Goal: Book appointment/travel/reservation

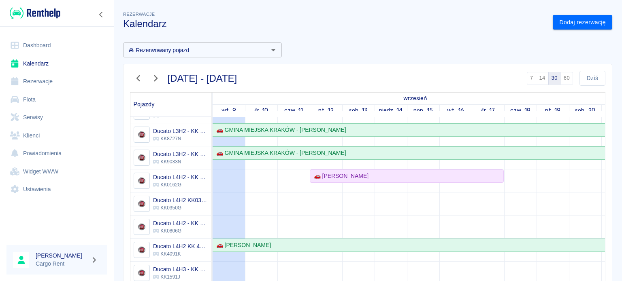
scroll to position [62, 0]
click at [560, 20] on link "Dodaj rezerwację" at bounding box center [583, 22] width 60 height 15
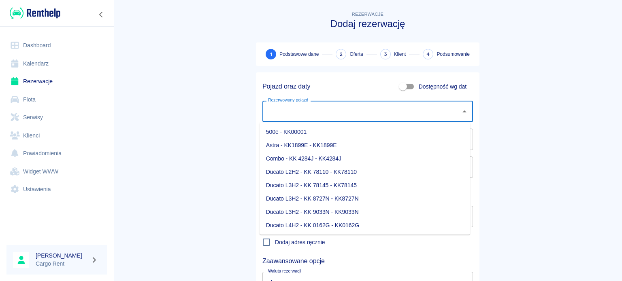
click at [318, 108] on input "Rezerwowany pojazd" at bounding box center [361, 111] width 191 height 14
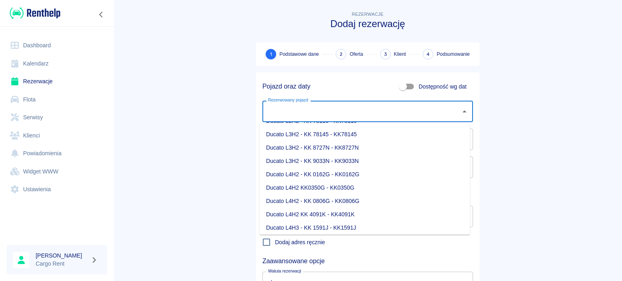
scroll to position [53, 0]
click at [329, 223] on li "Ducato L4H3 - KK 1591J - KK1591J" at bounding box center [364, 226] width 210 height 13
type input "Ducato L4H3 - KK 1591J - KK1591J"
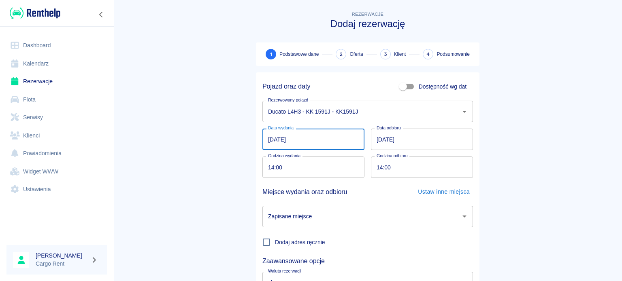
click at [270, 140] on input "[DATE]" at bounding box center [313, 139] width 102 height 21
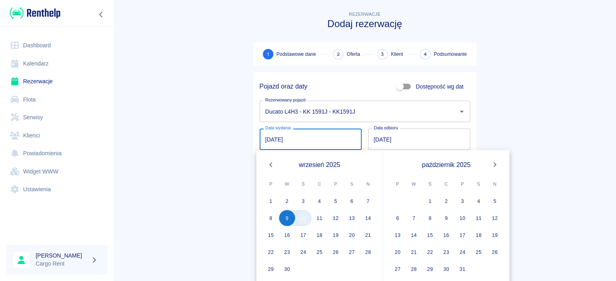
click at [306, 220] on button "10" at bounding box center [303, 218] width 16 height 16
type input "[DATE]"
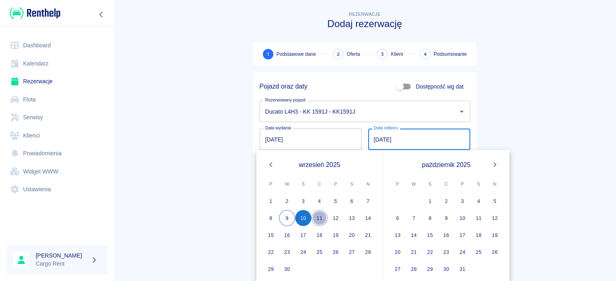
click at [322, 219] on button "11" at bounding box center [319, 218] width 16 height 16
type input "[DATE]"
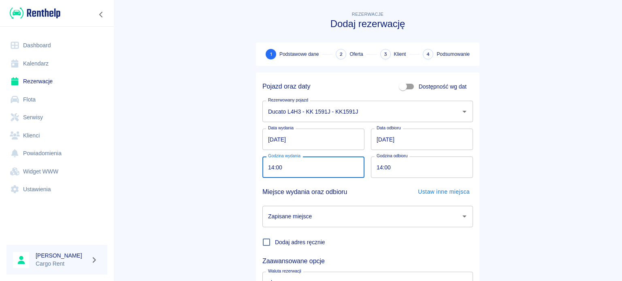
click at [262, 168] on input "14:00" at bounding box center [310, 167] width 96 height 21
type input "08:00"
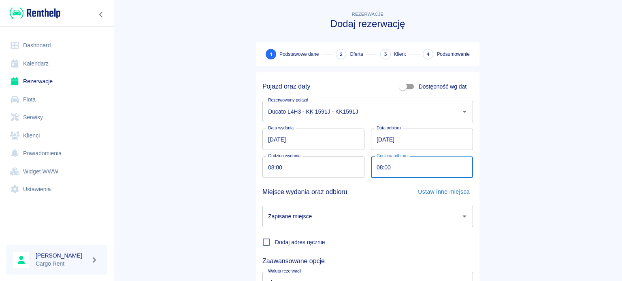
type input "08:00"
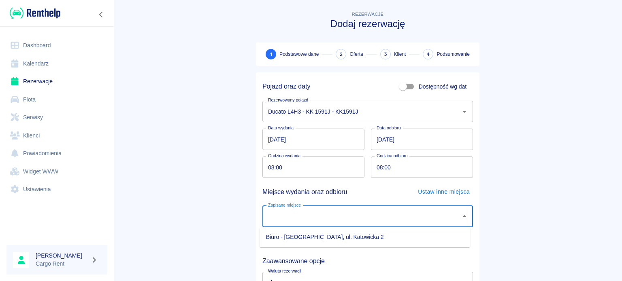
click at [361, 211] on input "Zapisane miejsce" at bounding box center [361, 217] width 191 height 14
click at [364, 239] on li "Biuro - [GEOGRAPHIC_DATA], ul. Katowicka 2" at bounding box center [364, 237] width 210 height 13
type input "Biuro - [GEOGRAPHIC_DATA], ul. Katowicka 2"
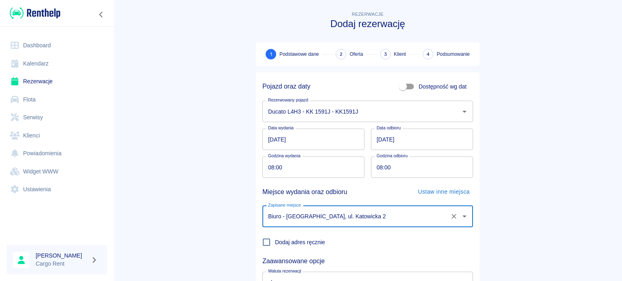
scroll to position [70, 0]
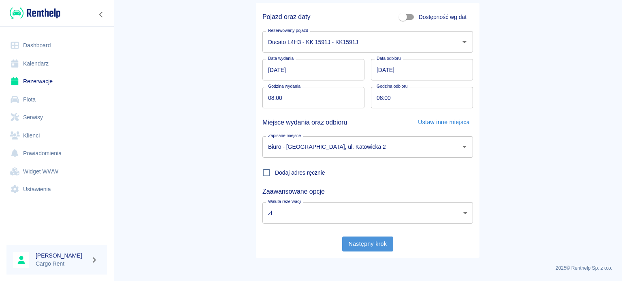
click at [374, 246] on button "Następny krok" at bounding box center [367, 244] width 51 height 15
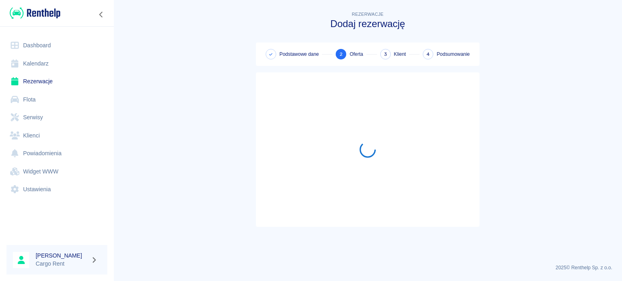
scroll to position [0, 0]
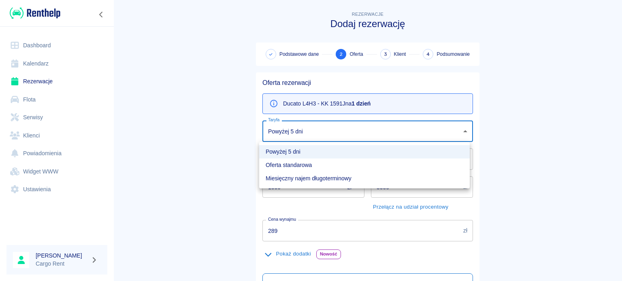
click at [319, 133] on body "Używamy plików Cookies, by zapewnić Ci najlepsze możliwe doświadczenie. Aby dow…" at bounding box center [311, 140] width 622 height 281
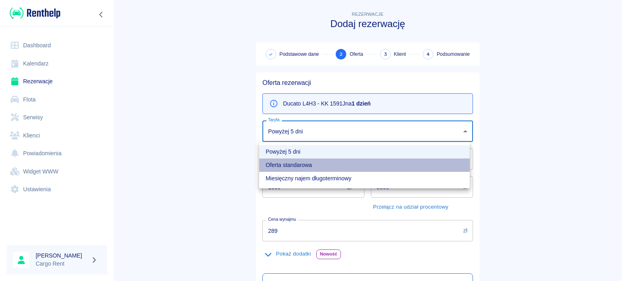
click at [314, 165] on li "Oferta standarowa" at bounding box center [364, 165] width 210 height 13
type input "b8f65f0d-a527-40e2-b6d7-9ee6f30439a2"
type input "319"
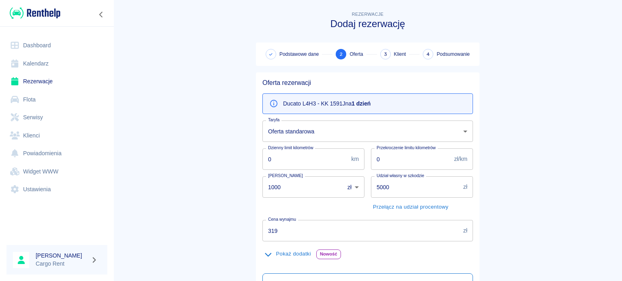
click at [218, 170] on main "Rezerwacje Dodaj rezerwację Podstawowe dane 2 Oferta 3 Klient 4 Podsumowanie Of…" at bounding box center [367, 205] width 508 height 391
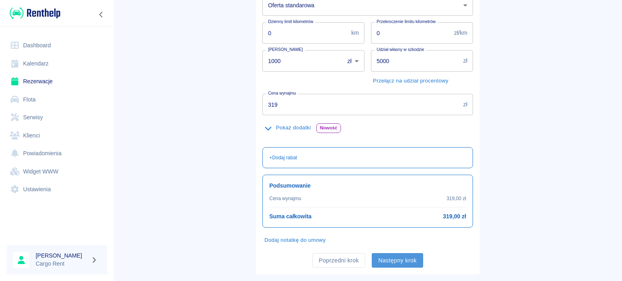
click at [386, 257] on button "Następny krok" at bounding box center [397, 260] width 51 height 15
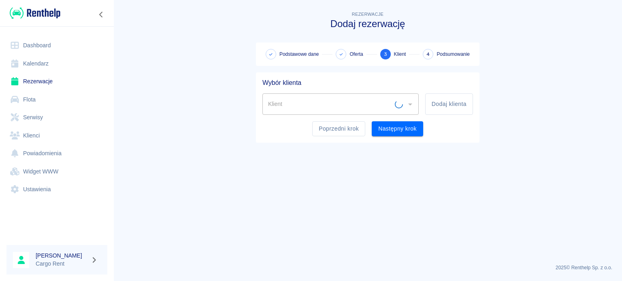
scroll to position [0, 0]
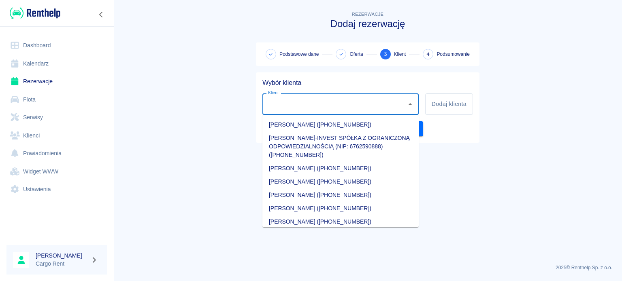
click at [319, 103] on input "Klient" at bounding box center [334, 104] width 137 height 14
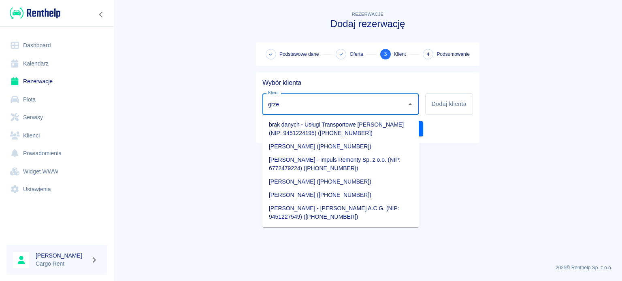
click at [326, 200] on li "[PERSON_NAME] ([PHONE_NUMBER])" at bounding box center [340, 195] width 156 height 13
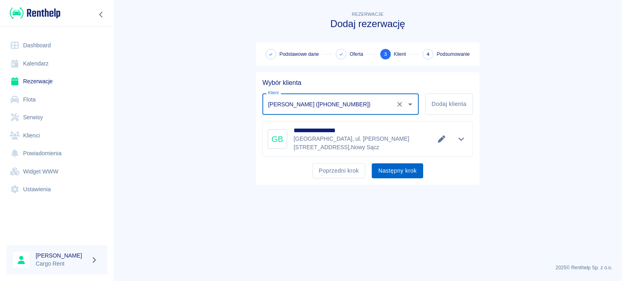
type input "[PERSON_NAME] ([PHONE_NUMBER])"
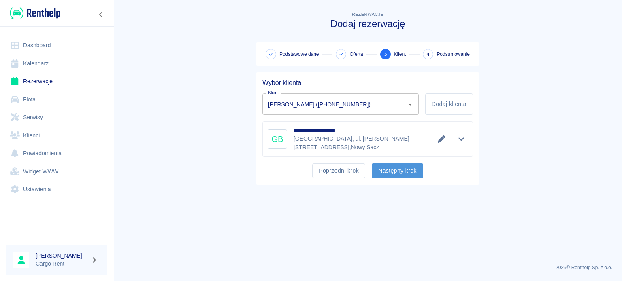
click at [387, 172] on button "Następny krok" at bounding box center [397, 171] width 51 height 15
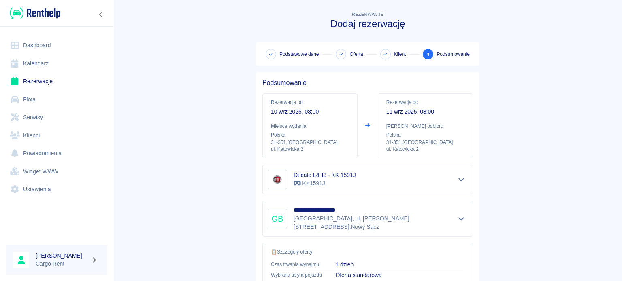
scroll to position [154, 0]
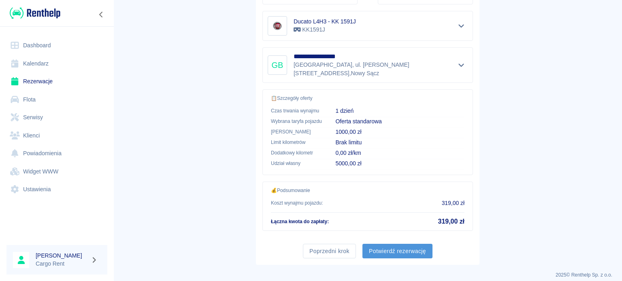
click at [383, 245] on button "Potwierdź rezerwację" at bounding box center [397, 251] width 70 height 15
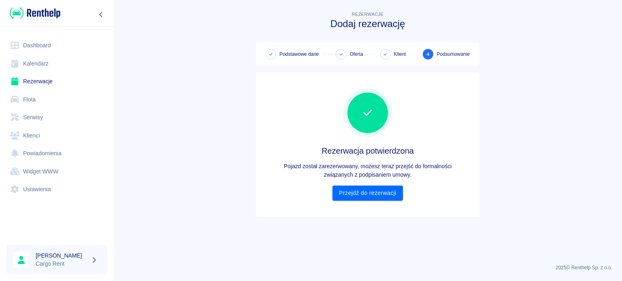
click at [352, 200] on div "Rezerwacja potwierdzona Pojazd został zarezerwowany, możesz teraz przejść do fo…" at bounding box center [367, 145] width 210 height 132
click at [369, 199] on link "Przejdź do rezerwacji" at bounding box center [367, 193] width 70 height 15
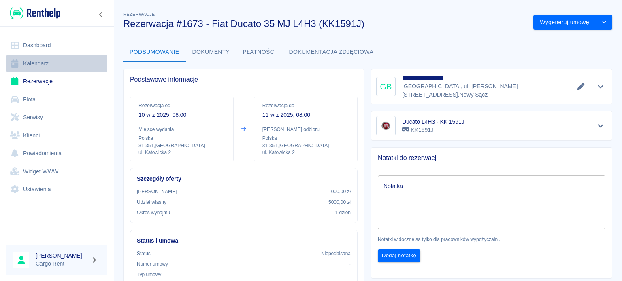
click at [55, 61] on link "Kalendarz" at bounding box center [56, 64] width 101 height 18
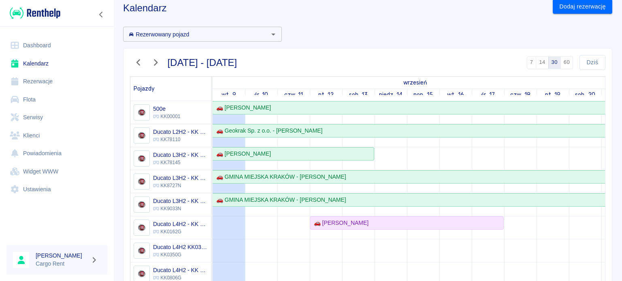
scroll to position [15, 0]
